Goal: Find specific page/section: Find specific page/section

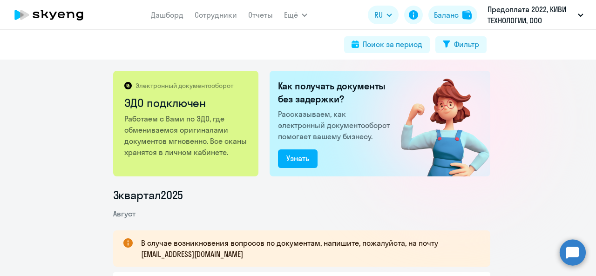
scroll to position [140, 0]
click at [225, 13] on link "Сотрудники" at bounding box center [216, 14] width 42 height 9
select select "30"
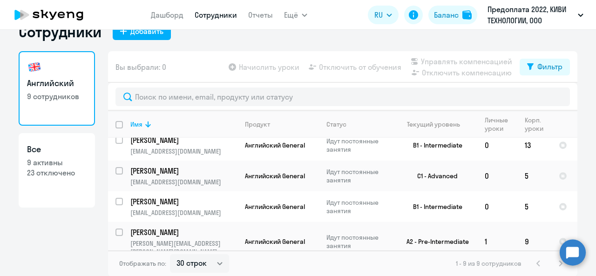
scroll to position [21, 0]
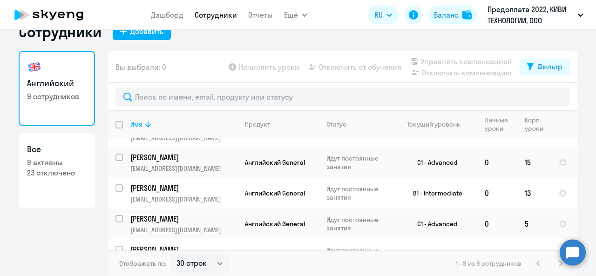
drag, startPoint x: 80, startPoint y: 219, endPoint x: 84, endPoint y: 211, distance: 8.7
click at [80, 219] on div "Английский 9 сотрудников Все 9 активны 23 отключено" at bounding box center [57, 152] width 76 height 203
